Goal: Task Accomplishment & Management: Complete application form

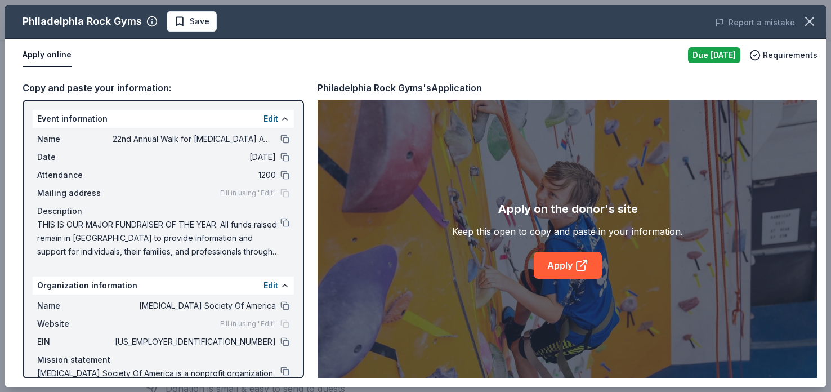
scroll to position [218, 0]
click at [563, 257] on link "Apply" at bounding box center [568, 265] width 68 height 27
click at [198, 19] on span "Save" at bounding box center [200, 22] width 20 height 14
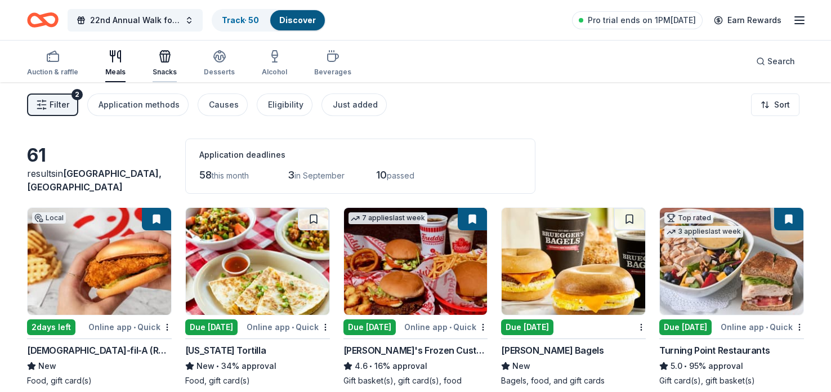
click at [163, 59] on icon "button" at bounding box center [163, 58] width 1 height 8
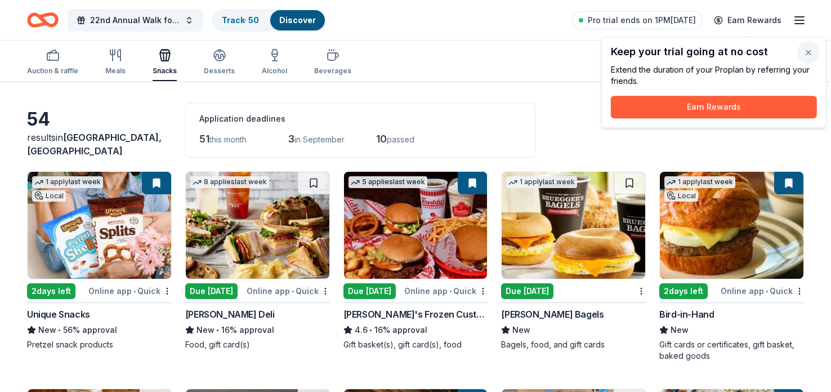
scroll to position [51, 0]
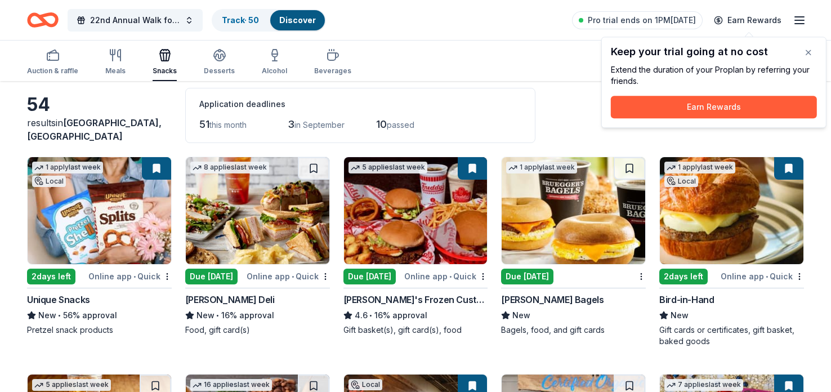
click at [408, 120] on span "passed" at bounding box center [401, 125] width 28 height 10
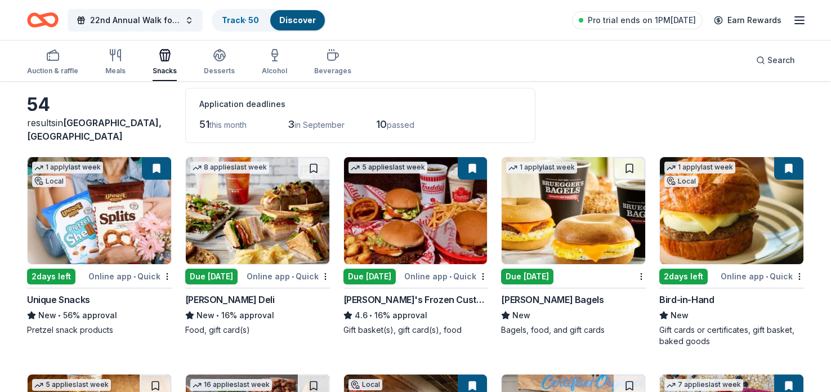
click at [395, 126] on span "passed" at bounding box center [401, 125] width 28 height 10
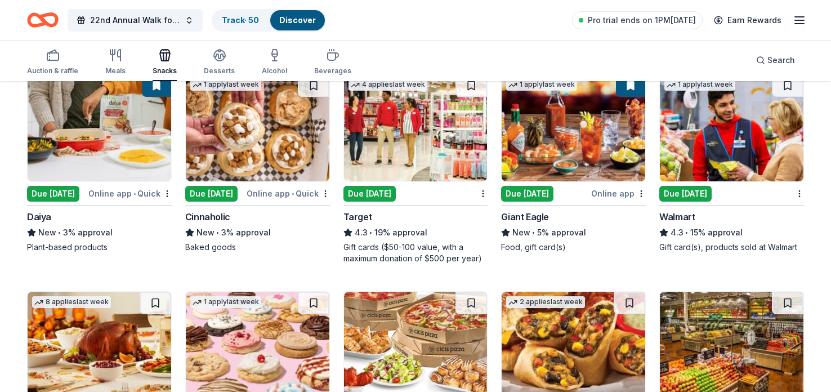
scroll to position [994, 0]
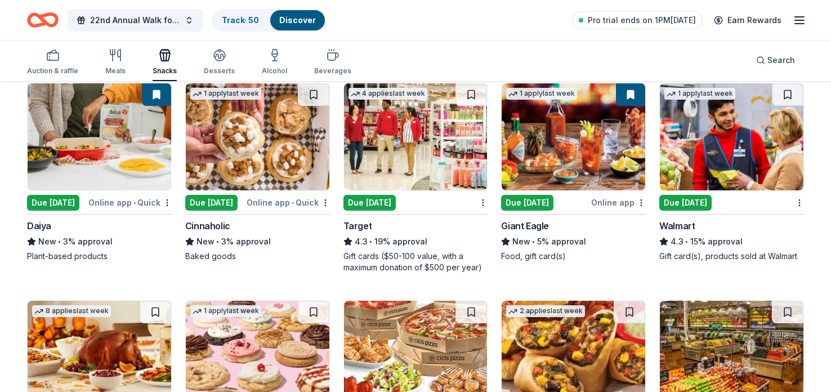
click at [349, 196] on div "Due [DATE]" at bounding box center [370, 203] width 52 height 16
click at [477, 92] on button at bounding box center [472, 94] width 32 height 23
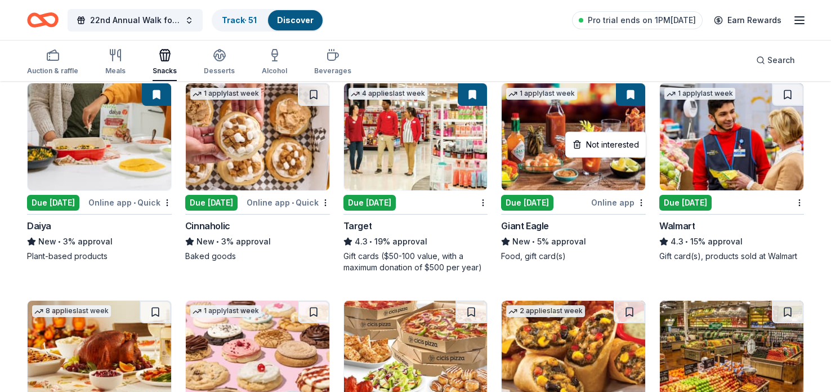
scroll to position [1080, 0]
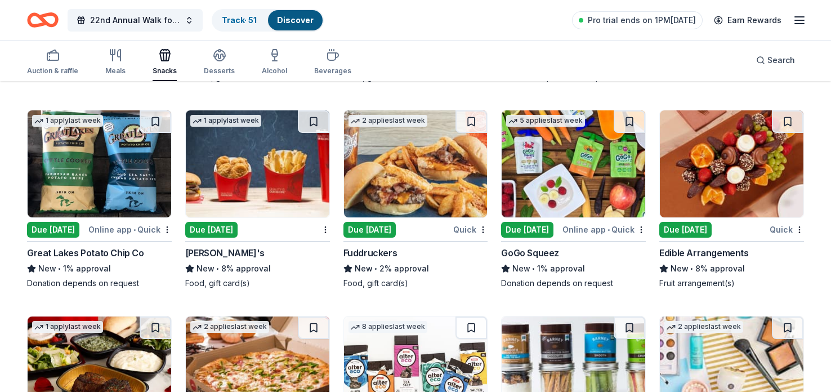
scroll to position [1597, 0]
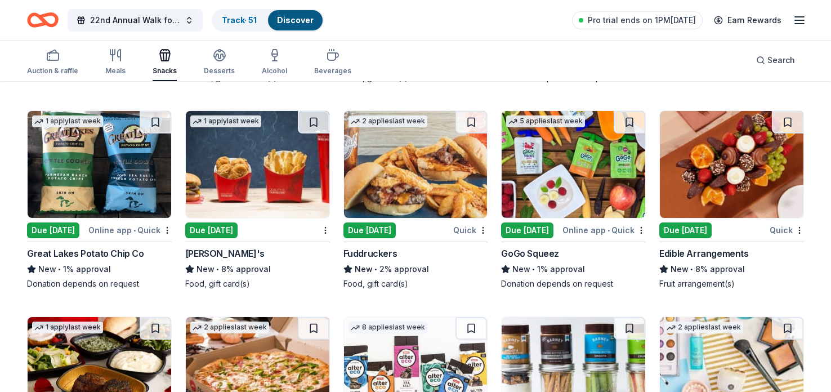
click at [538, 224] on div "Due [DATE]" at bounding box center [527, 231] width 52 height 16
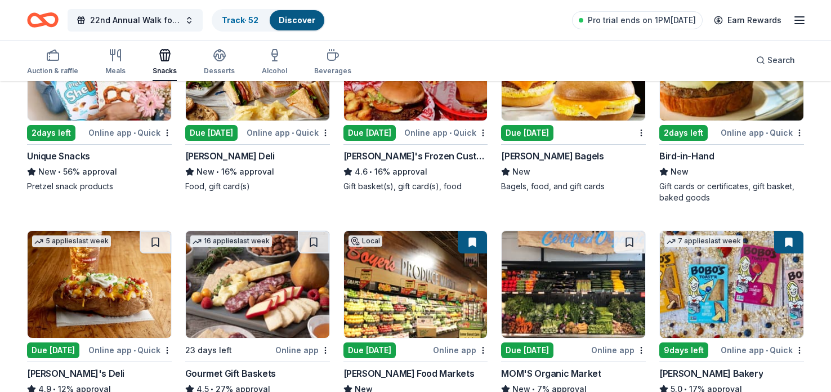
scroll to position [0, 0]
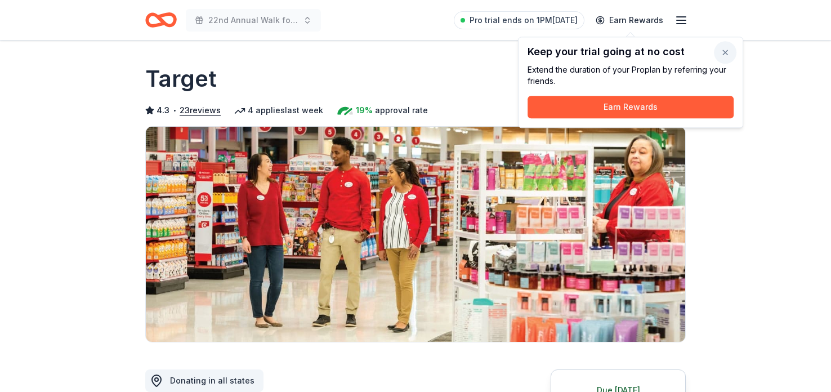
click at [724, 54] on button "button" at bounding box center [725, 52] width 23 height 23
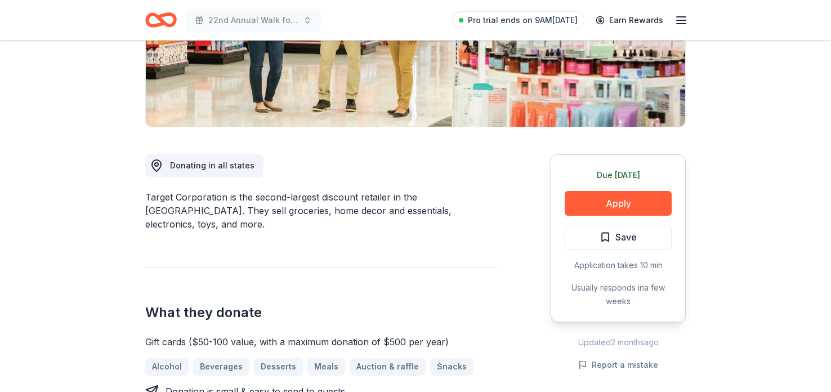
scroll to position [283, 0]
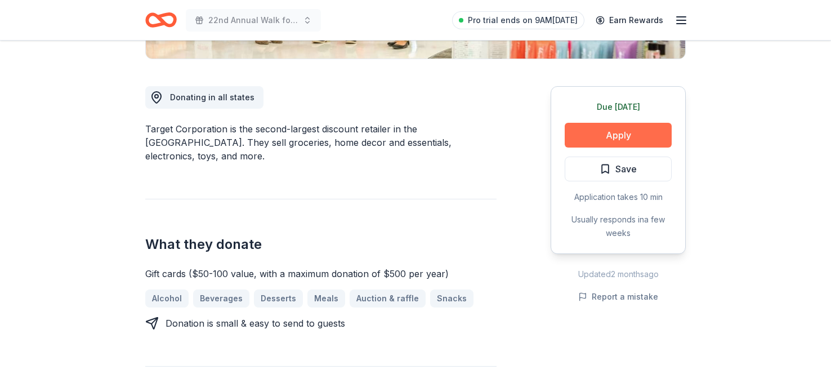
click at [651, 137] on button "Apply" at bounding box center [618, 135] width 107 height 25
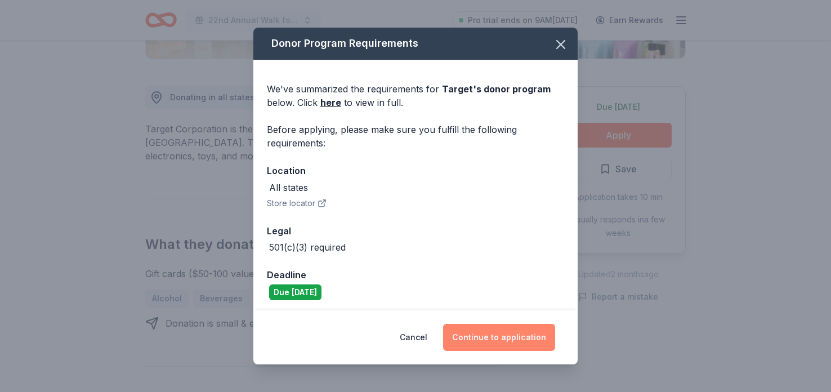
click at [523, 337] on button "Continue to application" at bounding box center [499, 337] width 112 height 27
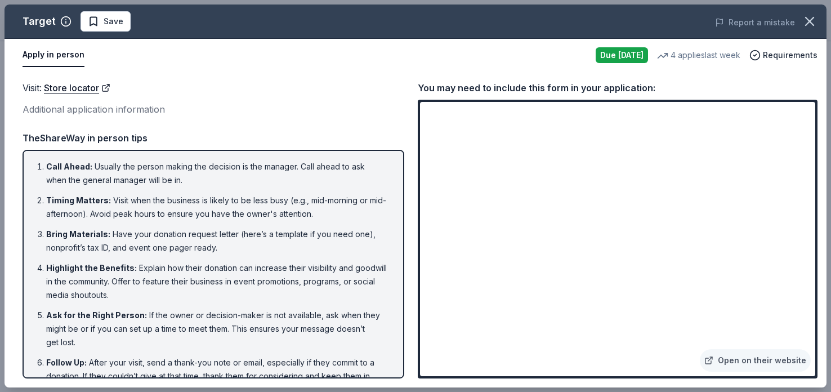
scroll to position [27, 0]
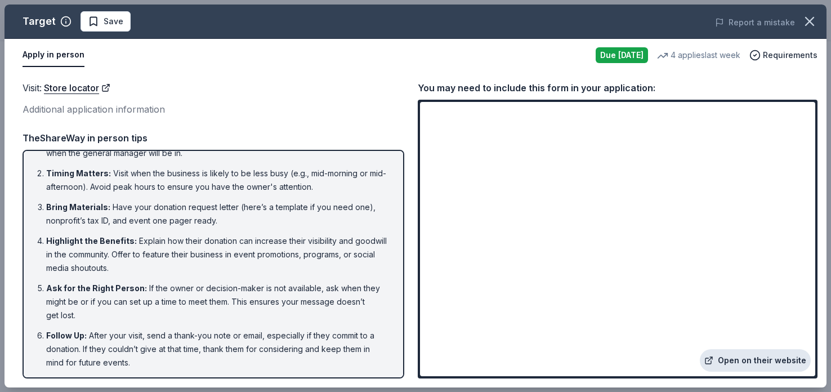
click at [764, 361] on link "Open on their website" at bounding box center [755, 360] width 111 height 23
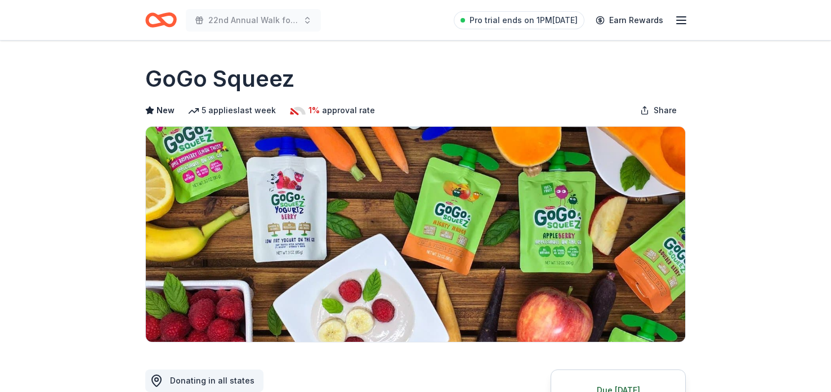
scroll to position [214, 0]
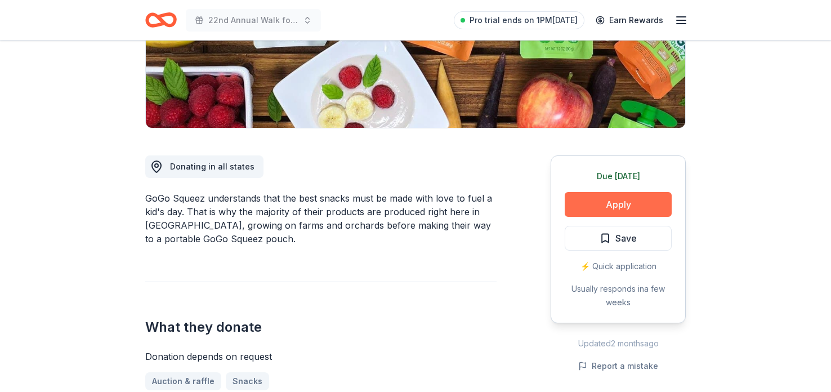
click at [638, 202] on button "Apply" at bounding box center [618, 204] width 107 height 25
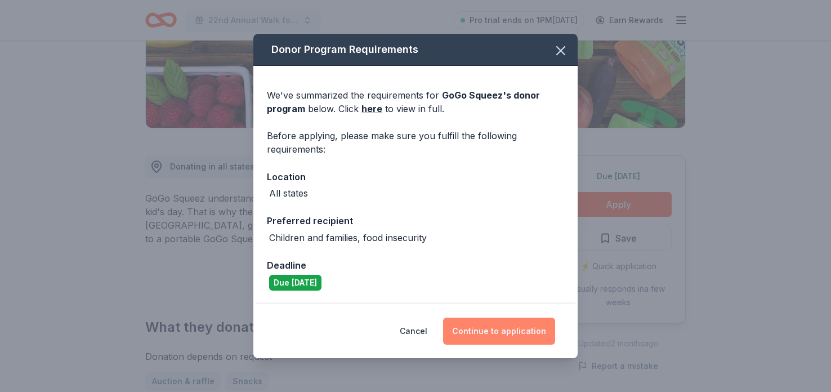
click at [511, 332] on button "Continue to application" at bounding box center [499, 331] width 112 height 27
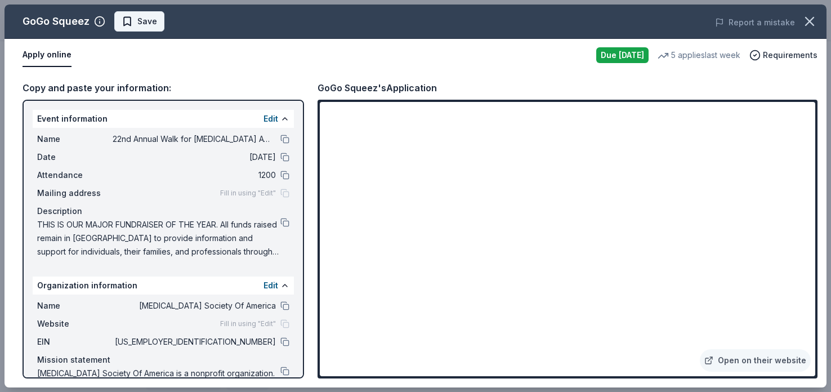
click at [153, 19] on span "Save" at bounding box center [147, 22] width 20 height 14
